Goal: Navigation & Orientation: Go to known website

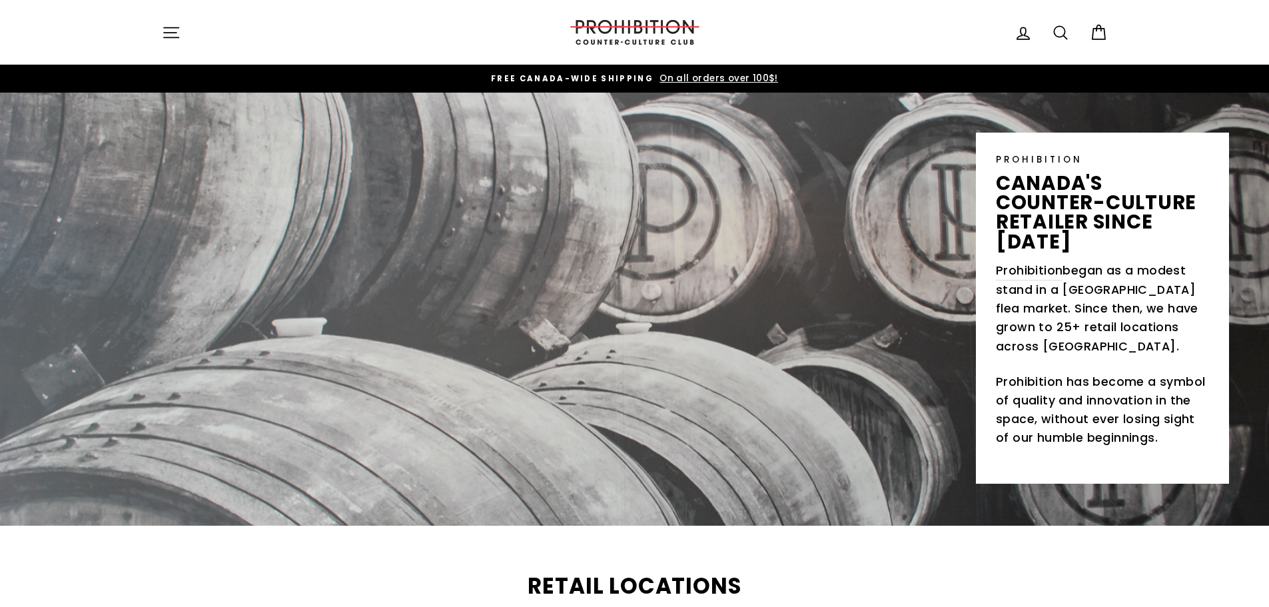
click at [168, 44] on button "Site navigation" at bounding box center [171, 32] width 35 height 29
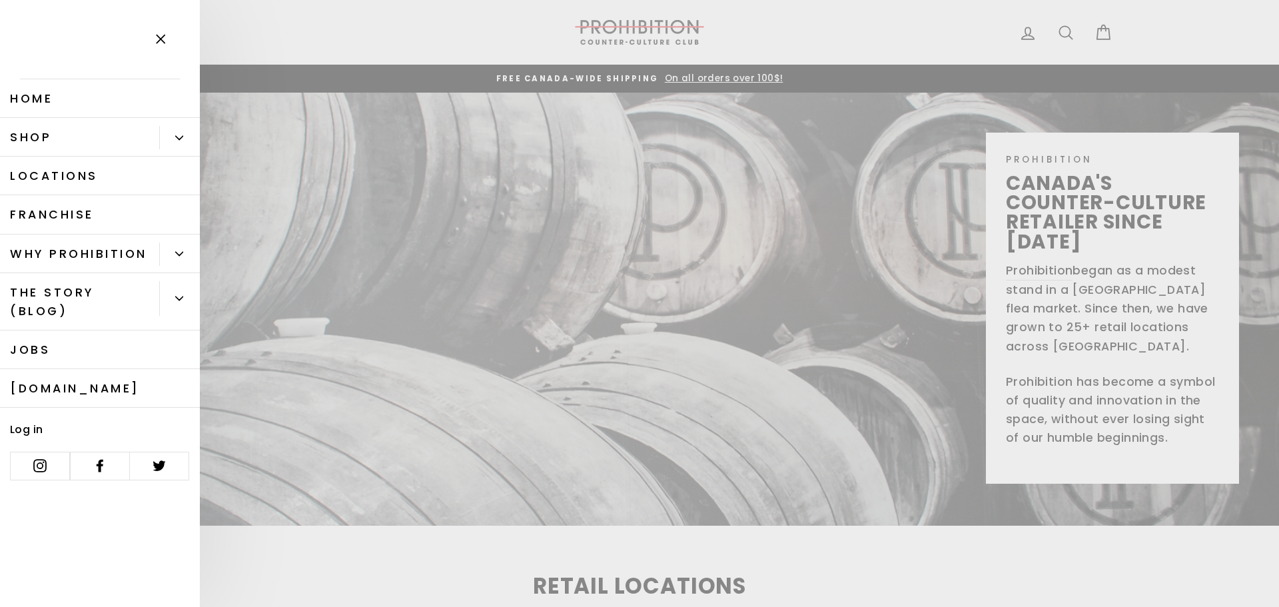
click at [90, 136] on link "Shop" at bounding box center [79, 137] width 159 height 39
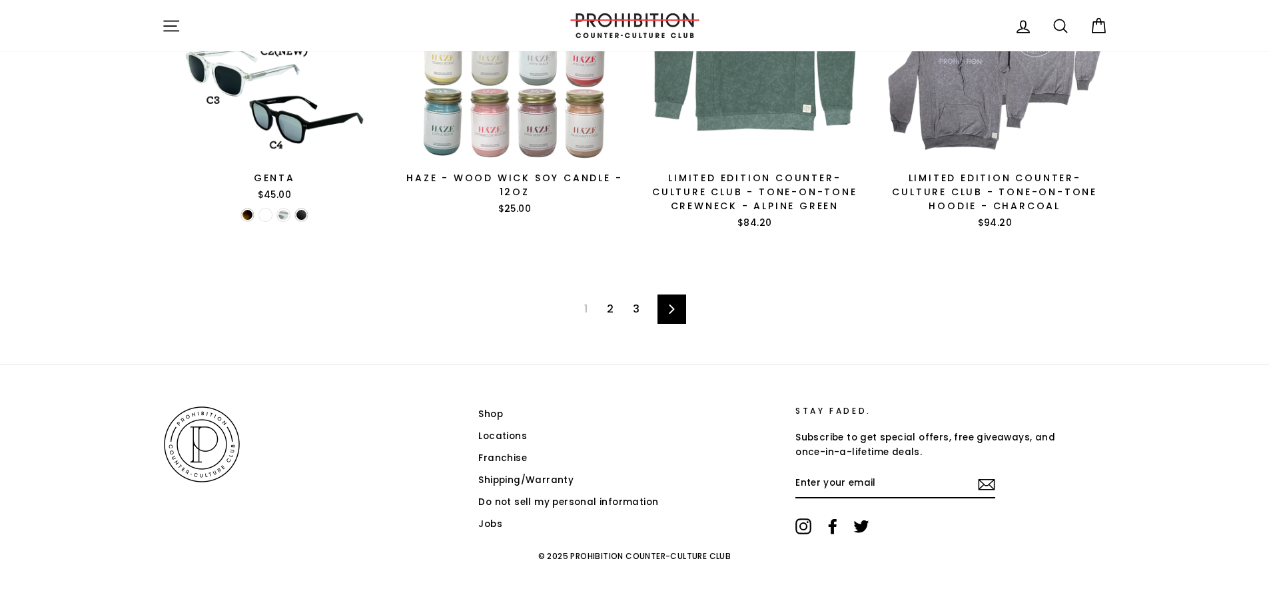
drag, startPoint x: 134, startPoint y: 206, endPoint x: 159, endPoint y: 547, distance: 341.2
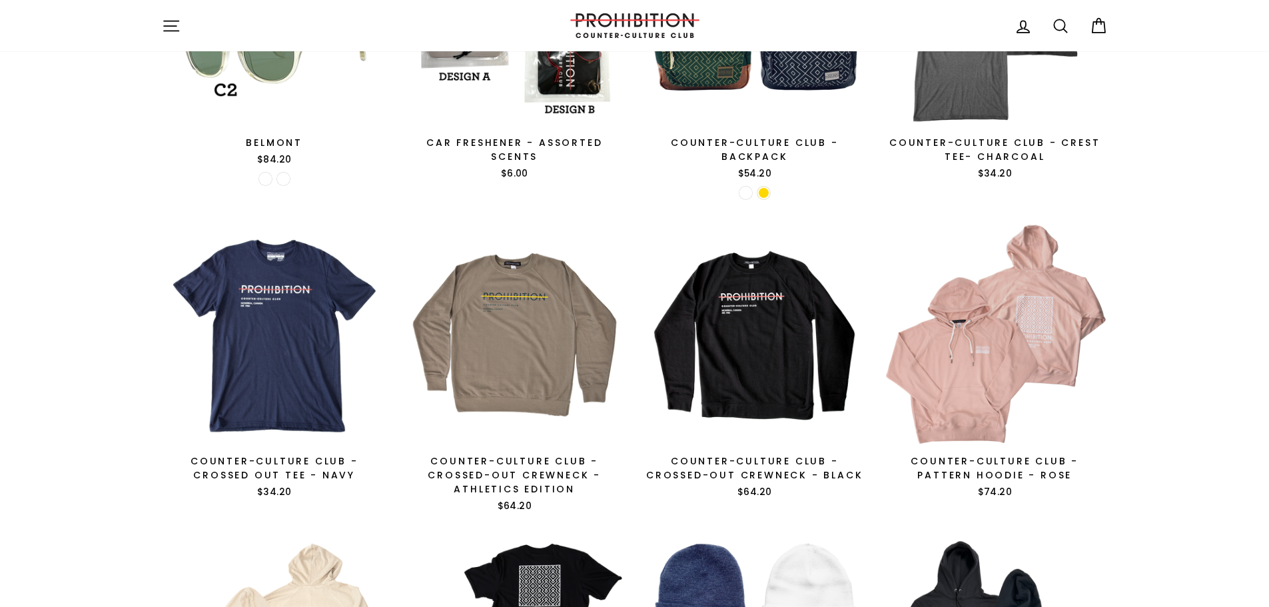
drag, startPoint x: 138, startPoint y: 232, endPoint x: 119, endPoint y: -59, distance: 291.6
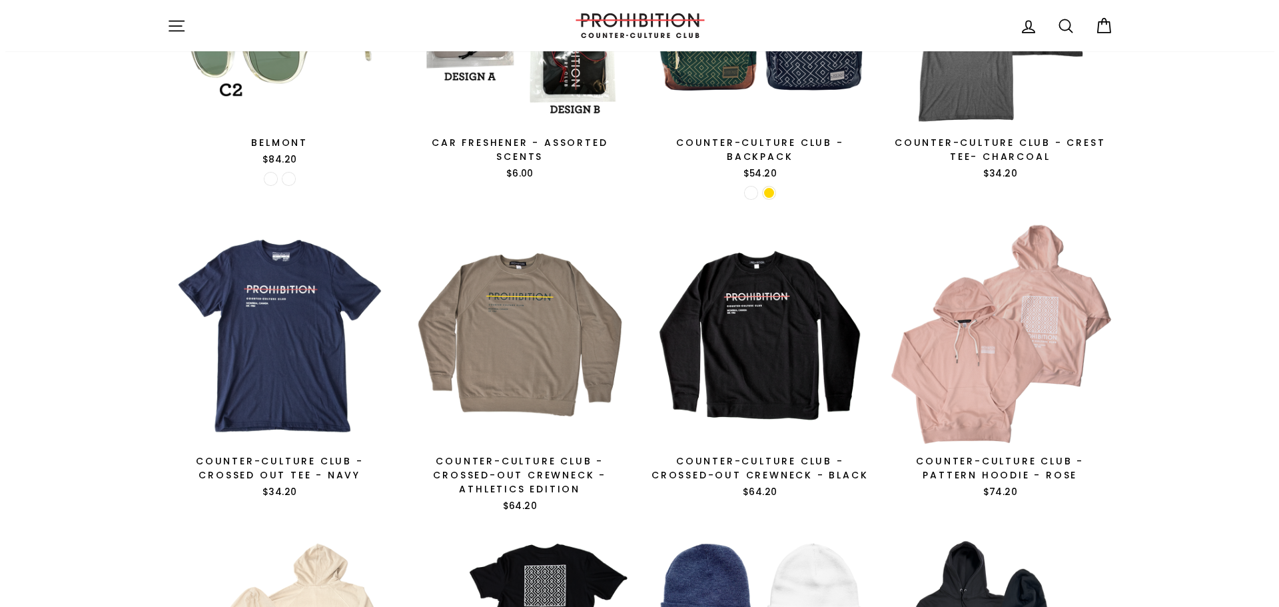
scroll to position [0, 0]
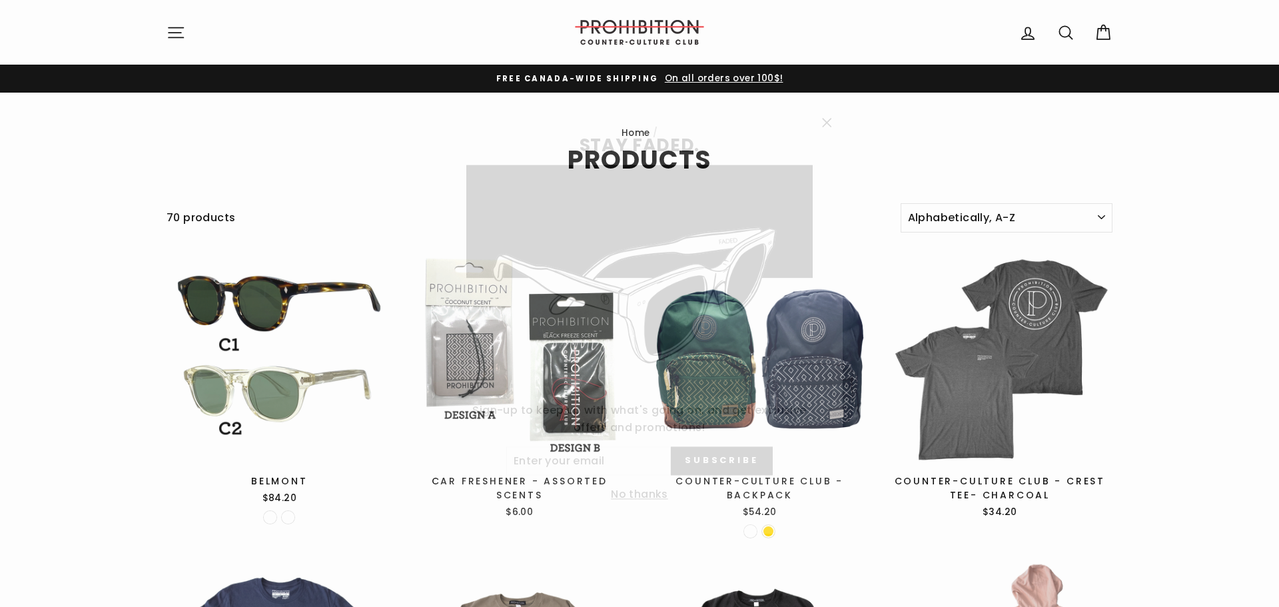
click at [826, 108] on icon "button" at bounding box center [826, 106] width 19 height 19
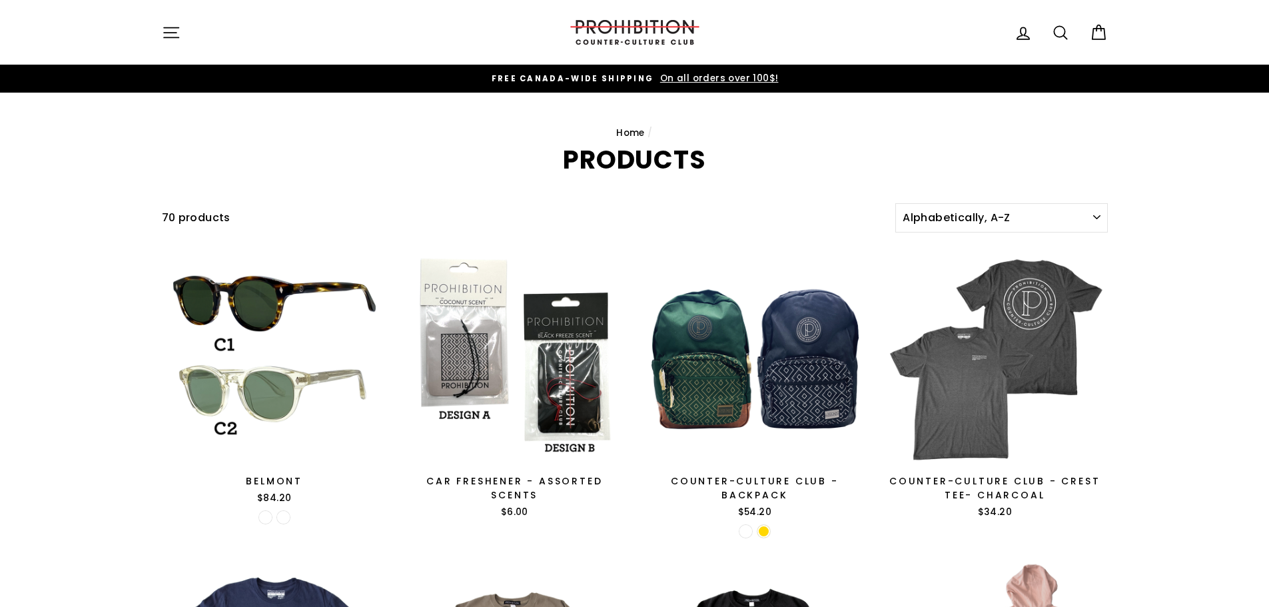
click at [165, 31] on icon "button" at bounding box center [171, 32] width 19 height 19
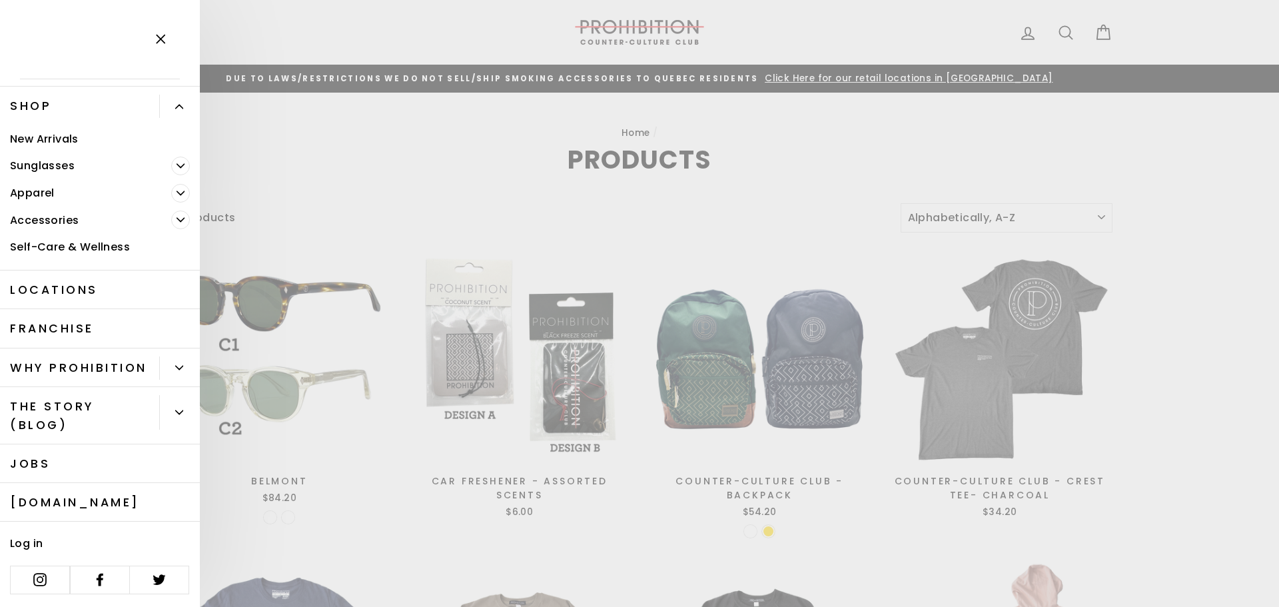
scroll to position [51, 0]
click at [115, 506] on link "[DOMAIN_NAME]" at bounding box center [100, 502] width 200 height 39
